Goal: Information Seeking & Learning: Learn about a topic

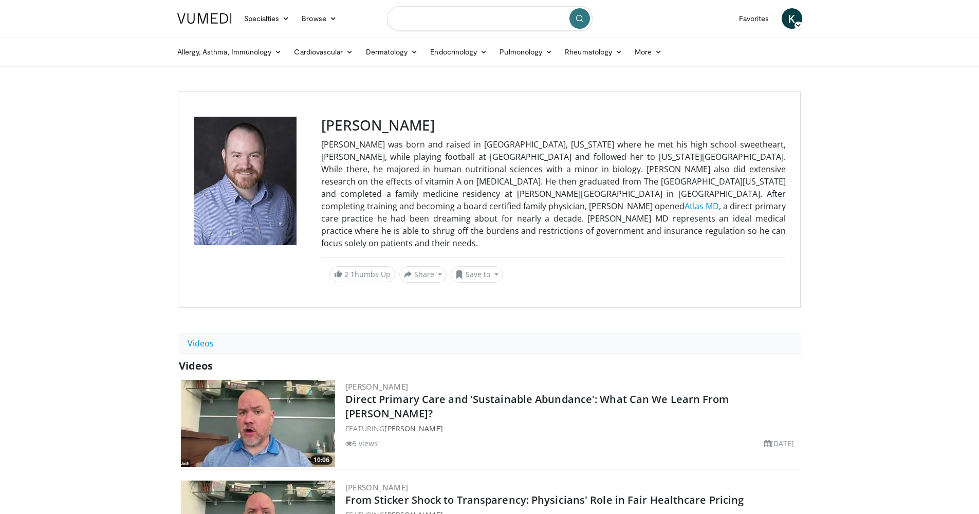
click at [483, 18] on input "Search topics, interventions" at bounding box center [490, 18] width 206 height 25
type input "**********"
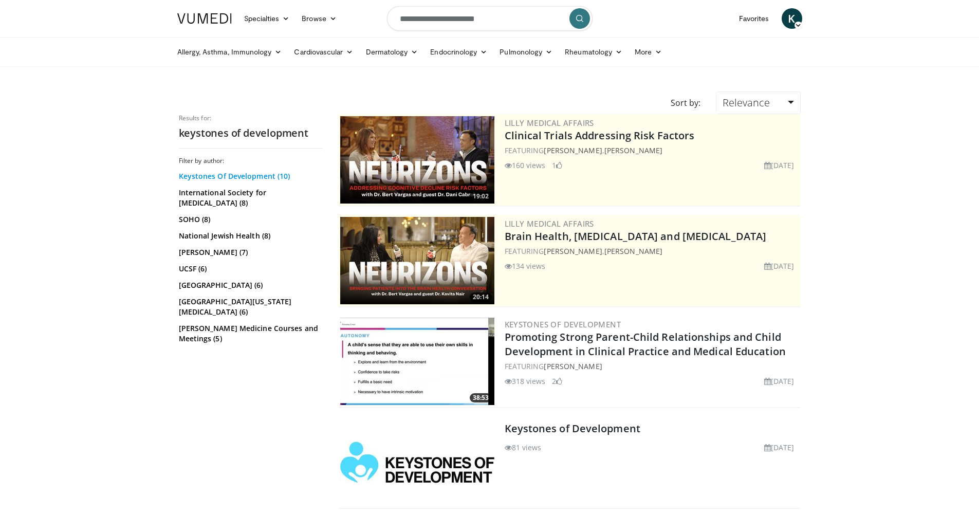
click at [233, 175] on link "Keystones Of Development (10)" at bounding box center [249, 176] width 141 height 10
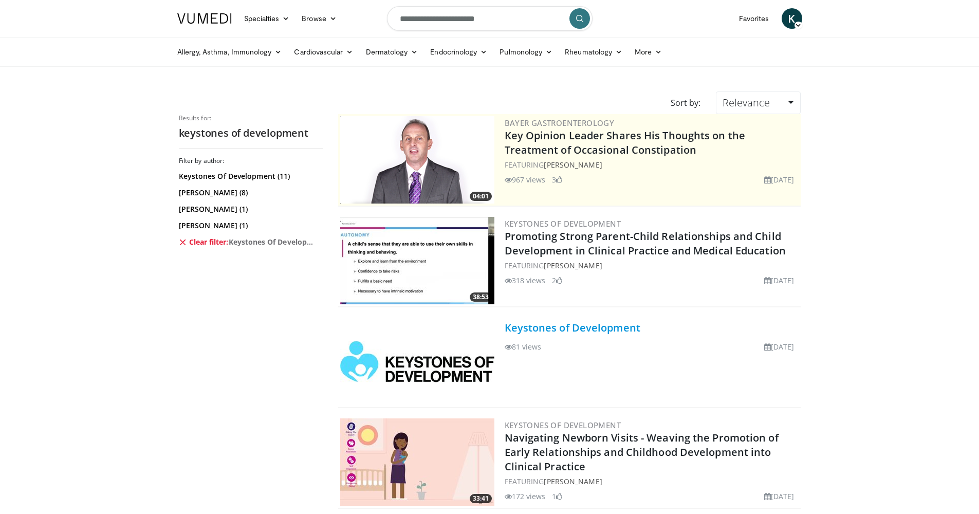
click at [604, 329] on link "Keystones of Development" at bounding box center [573, 328] width 136 height 14
